Goal: Task Accomplishment & Management: Manage account settings

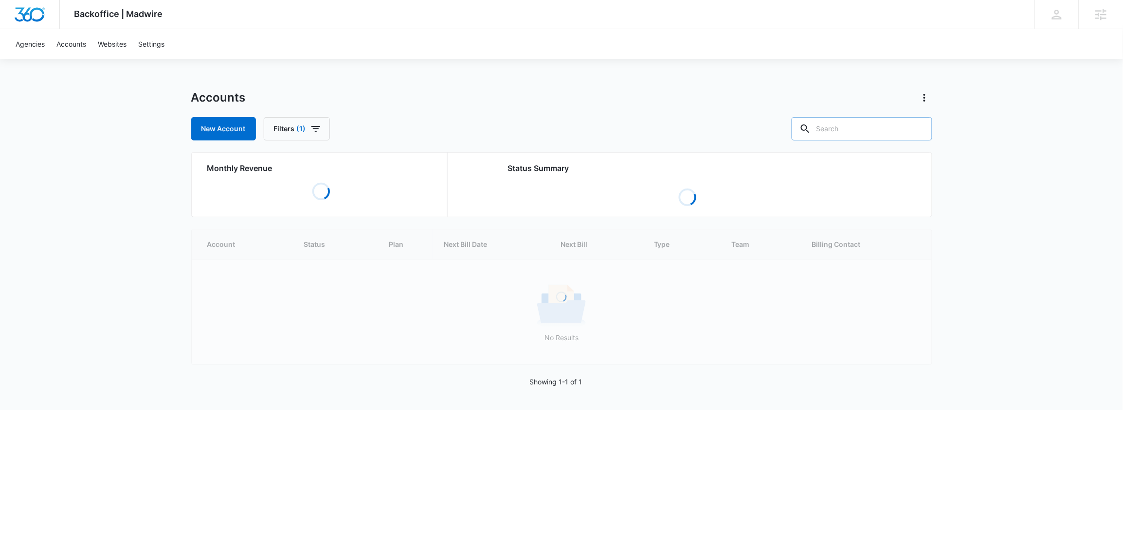
click at [874, 132] on input "text" at bounding box center [861, 128] width 141 height 23
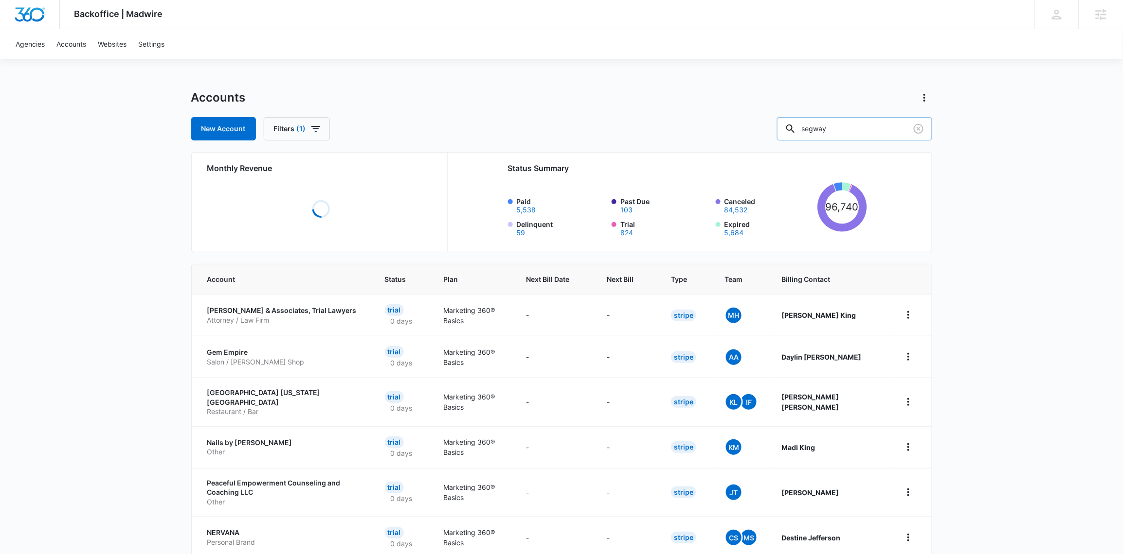
type input "segway"
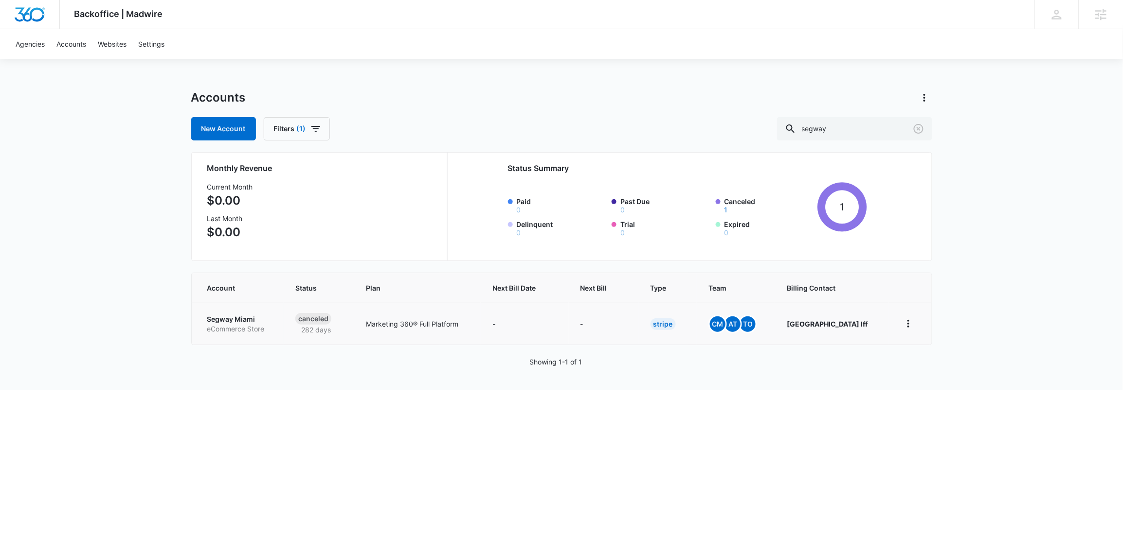
click at [244, 321] on p "Segway Miami" at bounding box center [239, 320] width 65 height 10
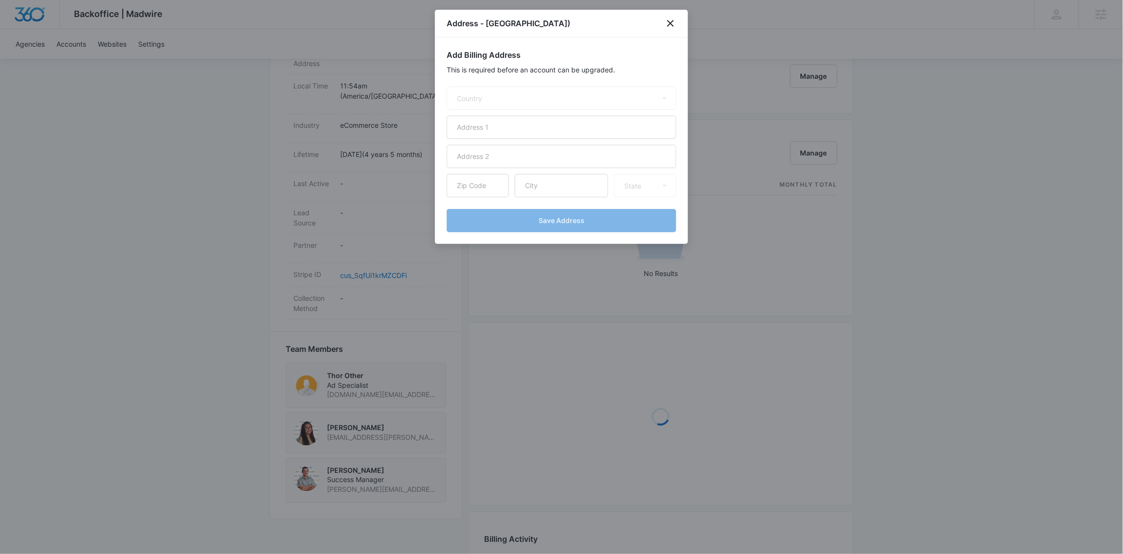
scroll to position [407, 0]
select select "US"
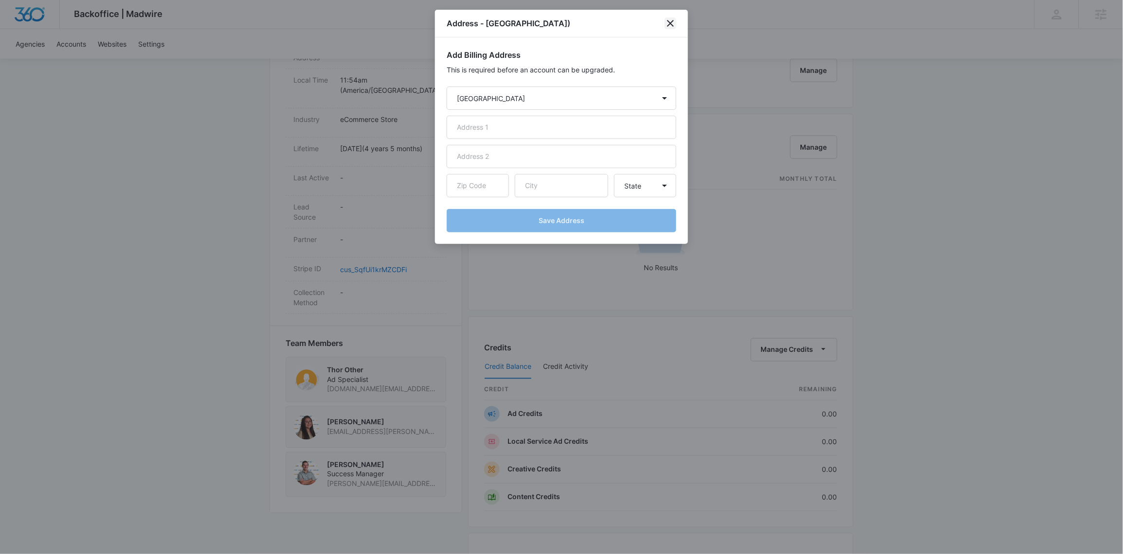
click at [668, 23] on icon "close" at bounding box center [670, 24] width 12 height 12
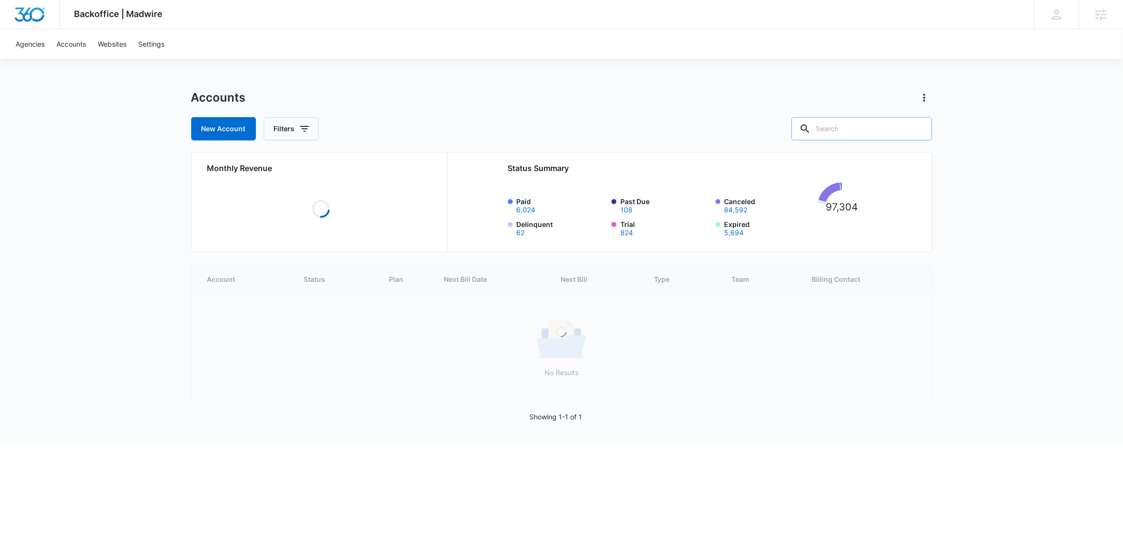
click at [857, 123] on input "text" at bounding box center [861, 128] width 141 height 23
